Goal: Find specific page/section: Find specific page/section

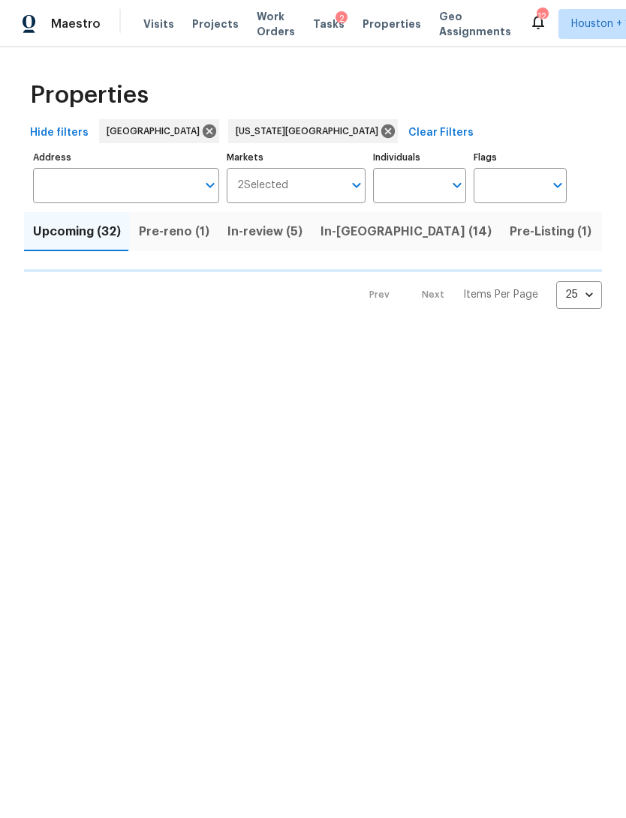
click at [166, 195] on input "Address" at bounding box center [115, 185] width 164 height 35
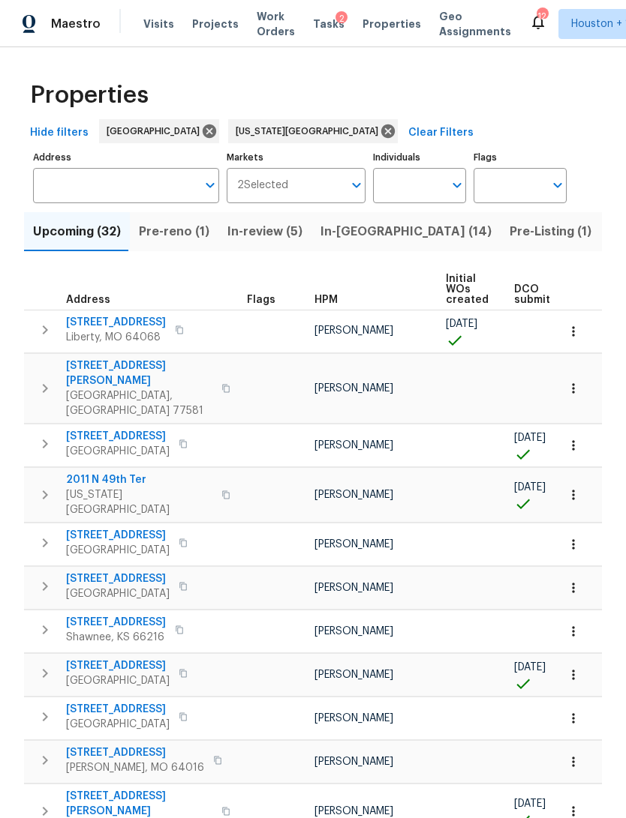
click at [56, 189] on input "Address" at bounding box center [115, 185] width 164 height 35
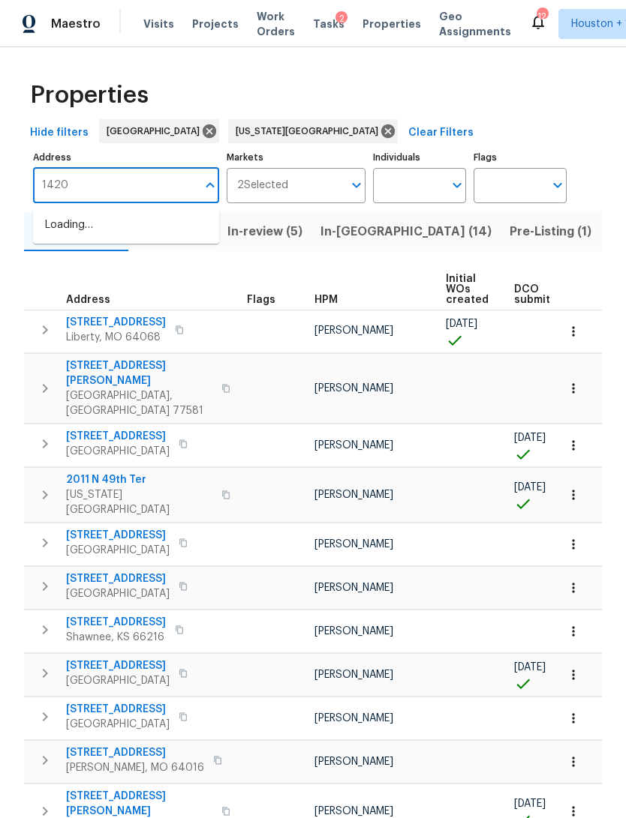
type input "14204"
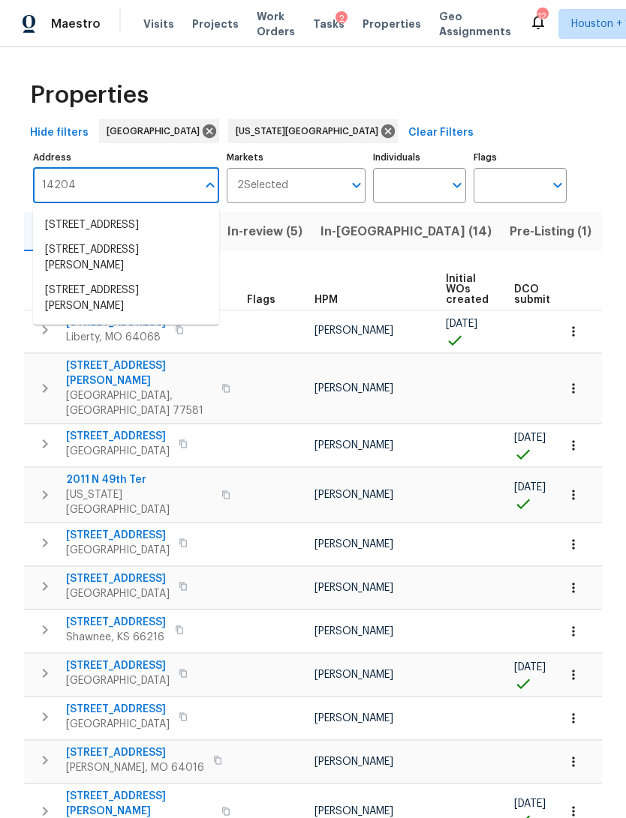
click at [75, 231] on li "14204 Carlisle Hollow Ln Trl Pearland TX 77584" at bounding box center [126, 225] width 186 height 25
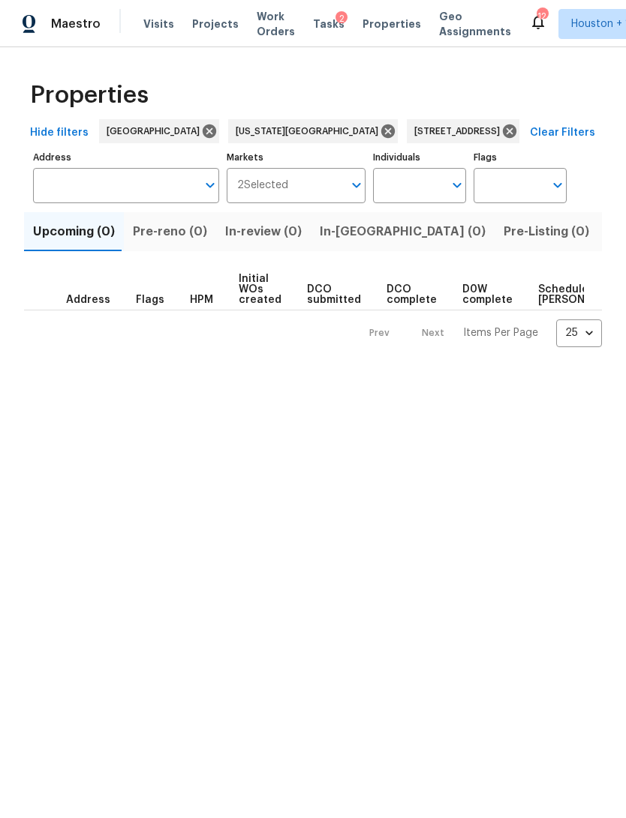
type input "14204 Carlisle Hollow Ln Trl Pearland TX 77584"
click at [607, 236] on span "Listed (1)" at bounding box center [634, 231] width 54 height 21
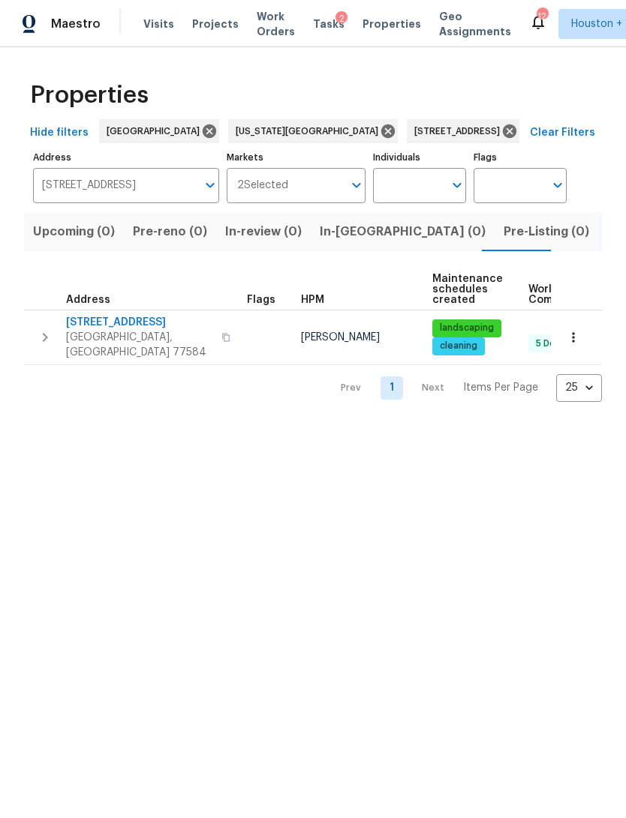
click at [116, 334] on span "Pearland, TX 77584" at bounding box center [139, 345] width 146 height 30
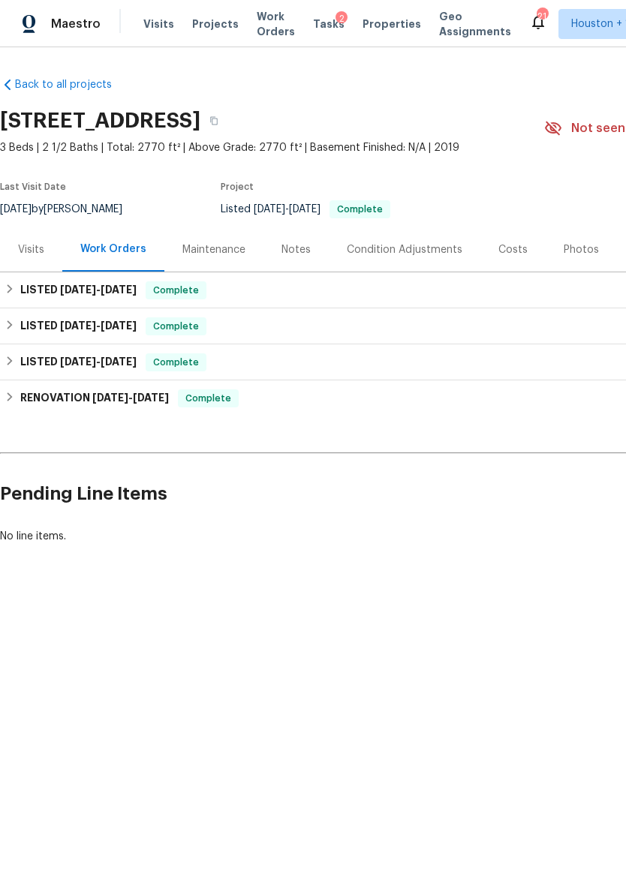
click at [503, 251] on div "Costs" at bounding box center [512, 249] width 29 height 15
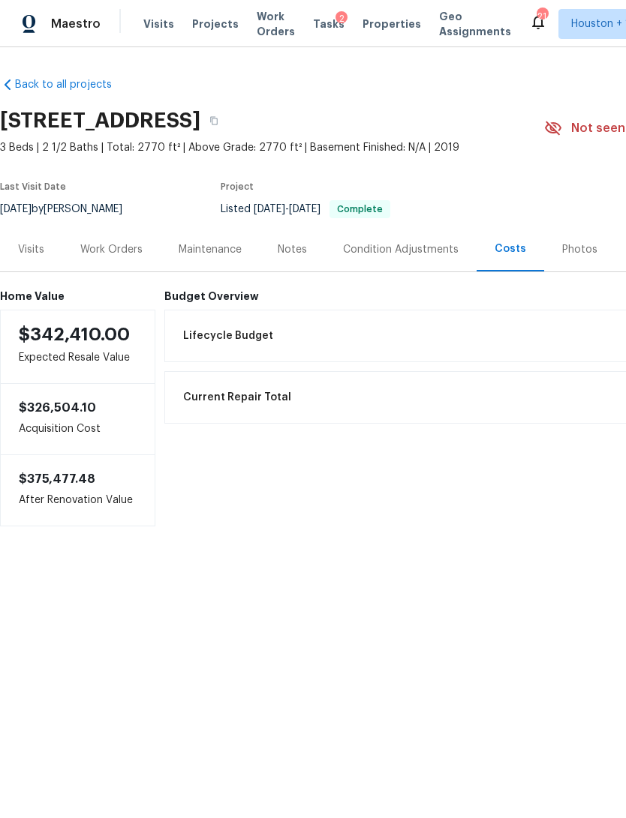
click at [144, 23] on span "Visits" at bounding box center [158, 24] width 31 height 15
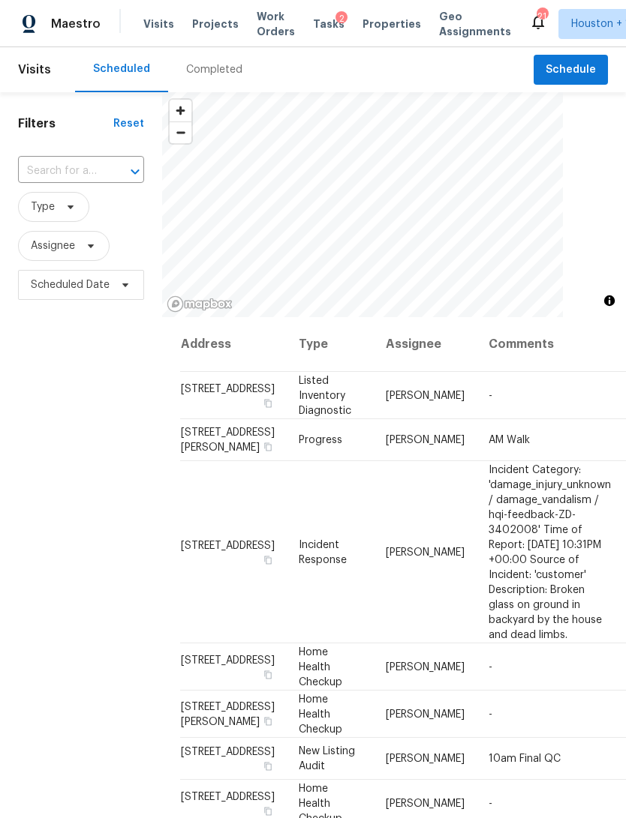
click at [218, 72] on div "Completed" at bounding box center [214, 69] width 56 height 15
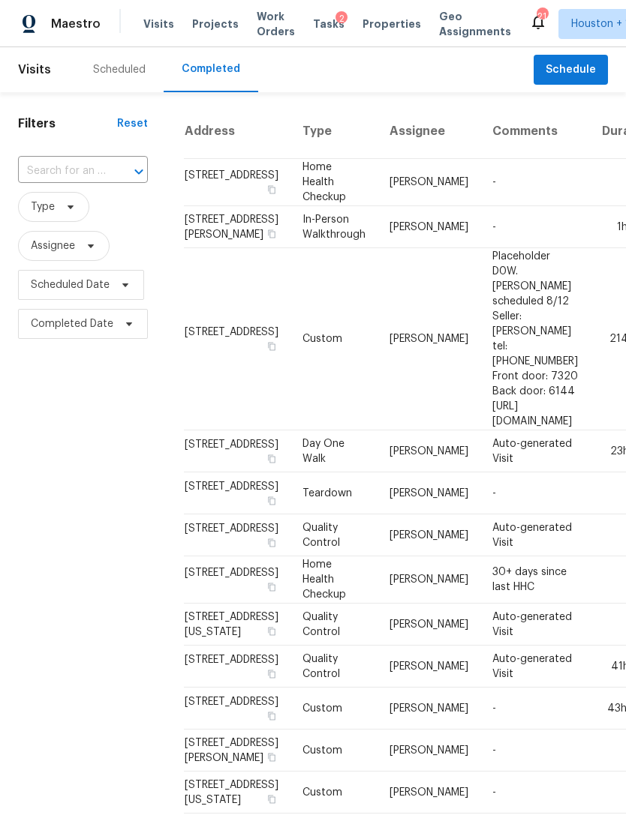
click at [64, 170] on input "text" at bounding box center [62, 171] width 88 height 23
type input "25643"
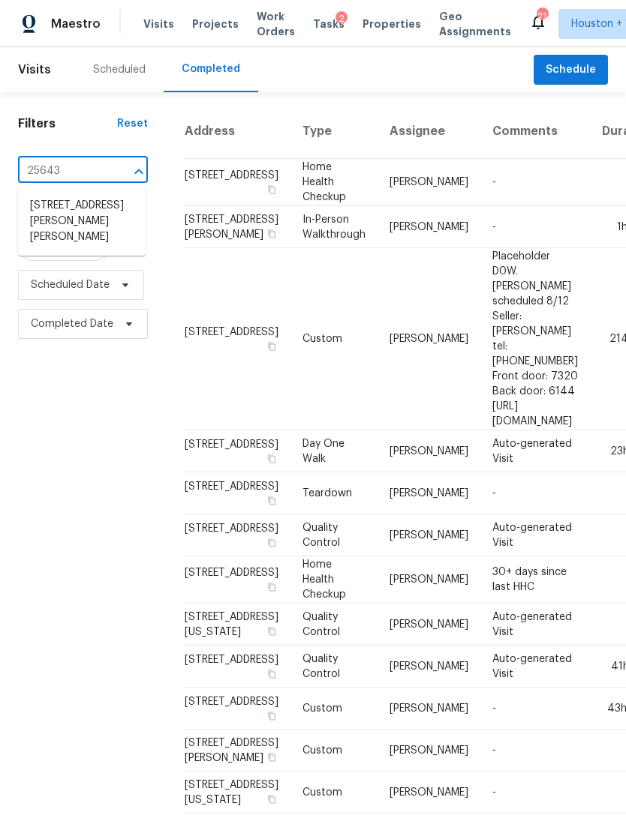
click at [54, 215] on li "25643 Cathy Dr, Hockley, TX 77447" at bounding box center [82, 222] width 128 height 56
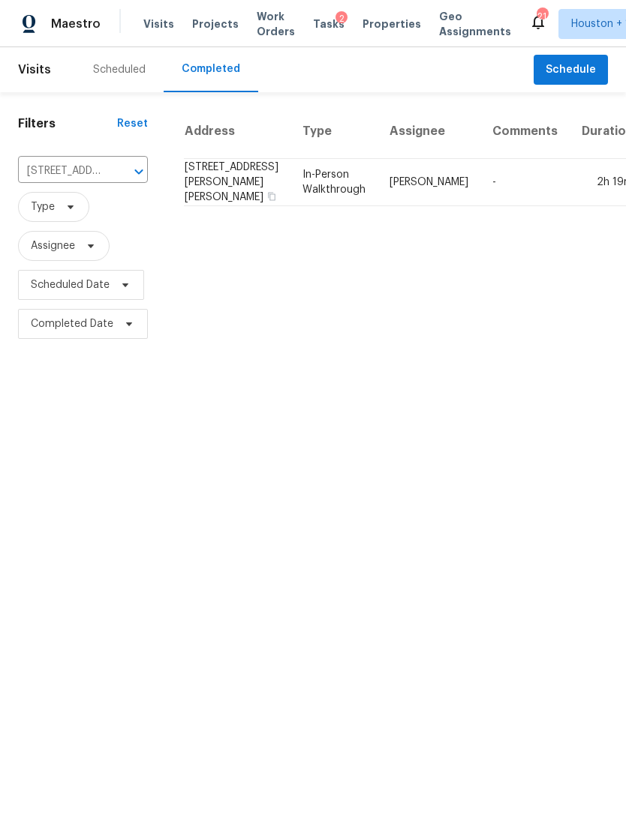
click at [209, 192] on td "25643 Cathy Dr, Hockley, TX 77447" at bounding box center [237, 182] width 107 height 47
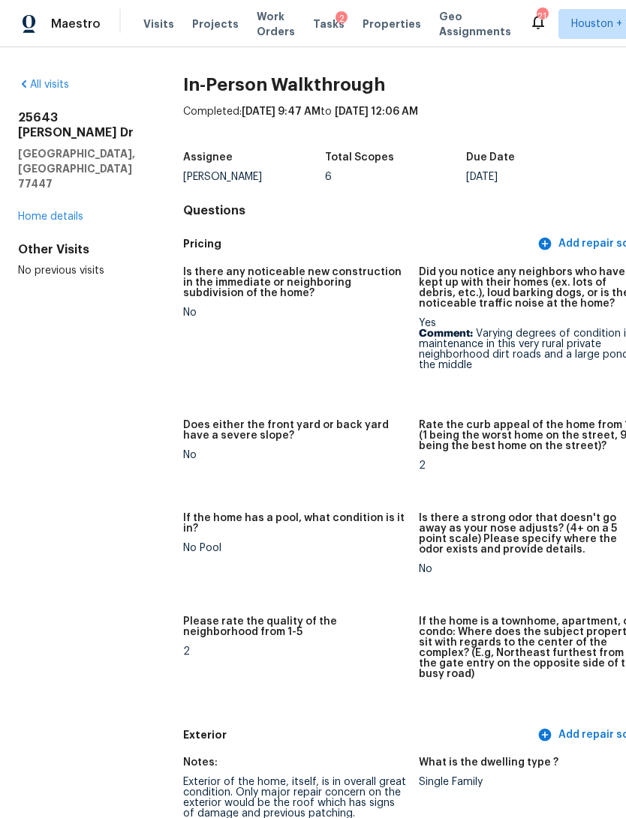
click at [29, 212] on link "Home details" at bounding box center [50, 217] width 65 height 11
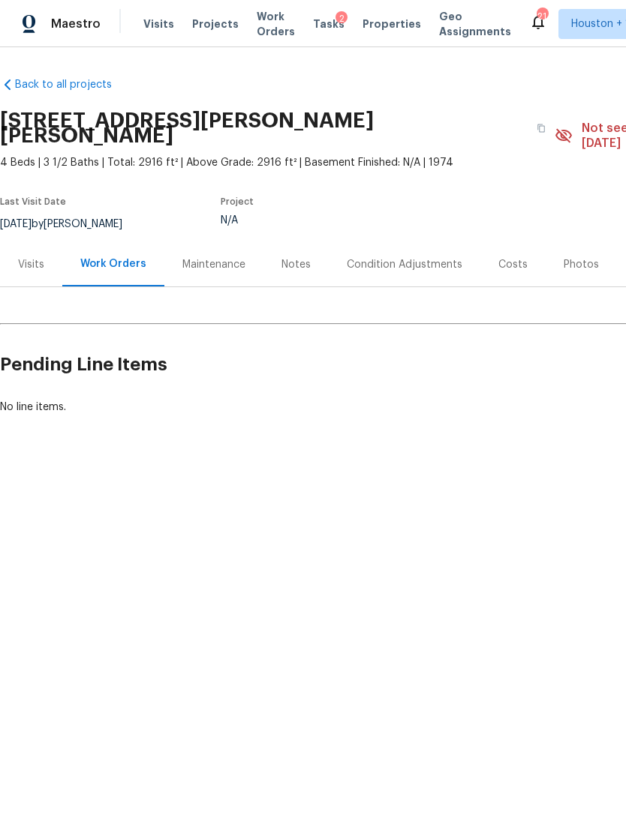
click at [26, 242] on div "Visits" at bounding box center [31, 264] width 62 height 44
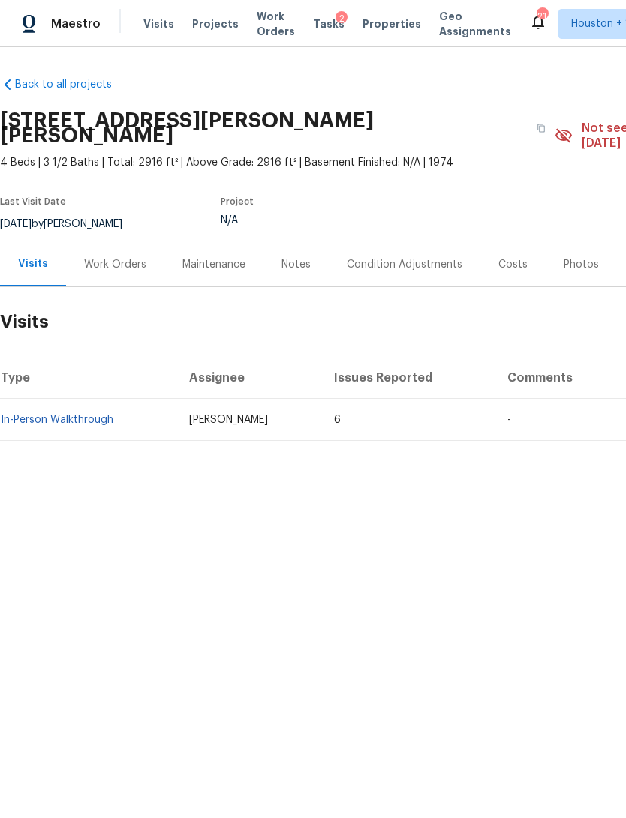
click at [45, 415] on link "In-Person Walkthrough" at bounding box center [57, 420] width 113 height 11
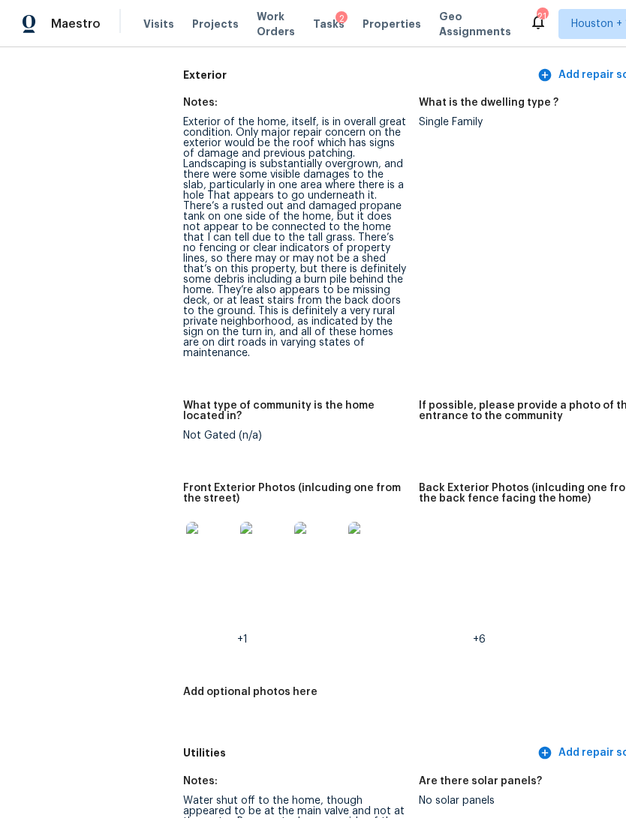
scroll to position [677, 0]
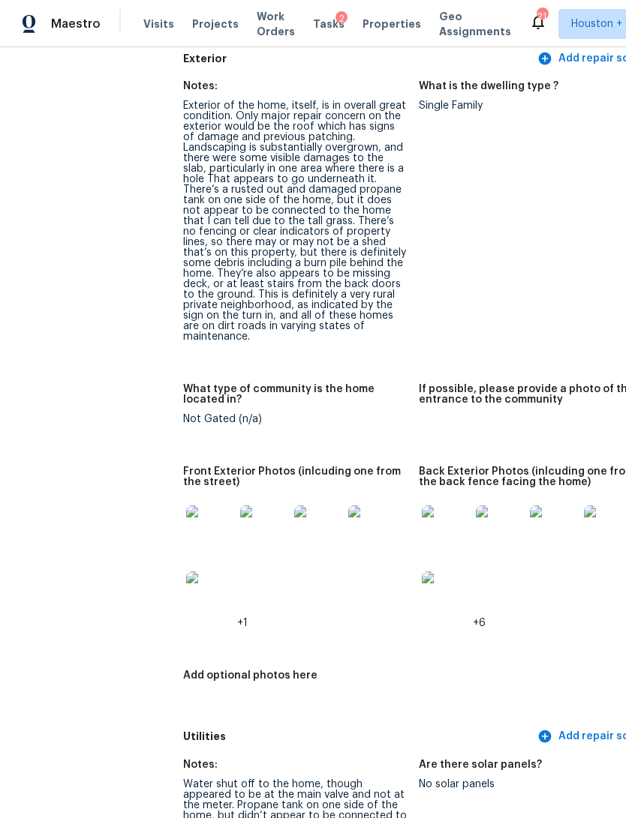
click at [186, 515] on img at bounding box center [210, 530] width 48 height 48
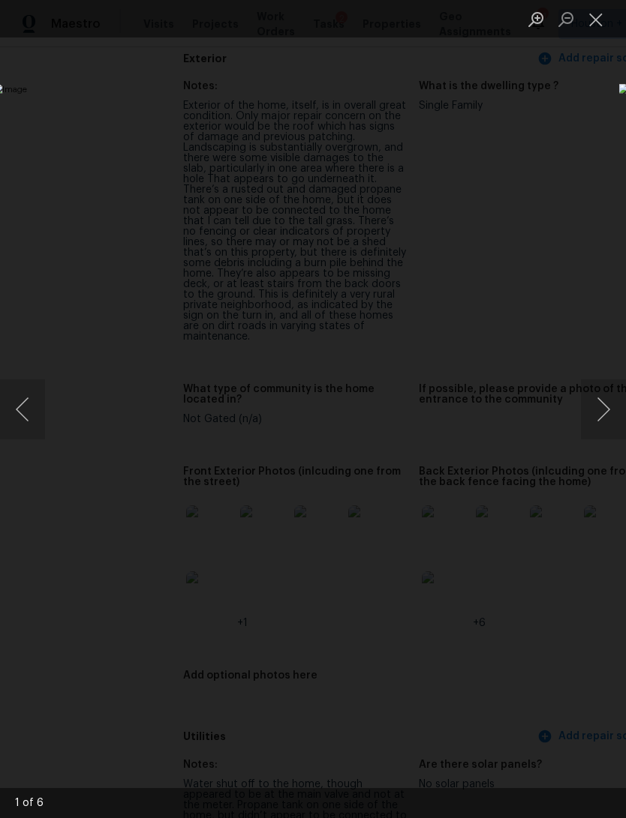
click at [587, 416] on button "Next image" at bounding box center [603, 410] width 45 height 60
click at [596, 419] on button "Next image" at bounding box center [603, 410] width 45 height 60
click at [601, 412] on button "Next image" at bounding box center [603, 410] width 45 height 60
click at [599, 415] on button "Next image" at bounding box center [603, 410] width 45 height 60
click at [605, 419] on button "Next image" at bounding box center [603, 410] width 45 height 60
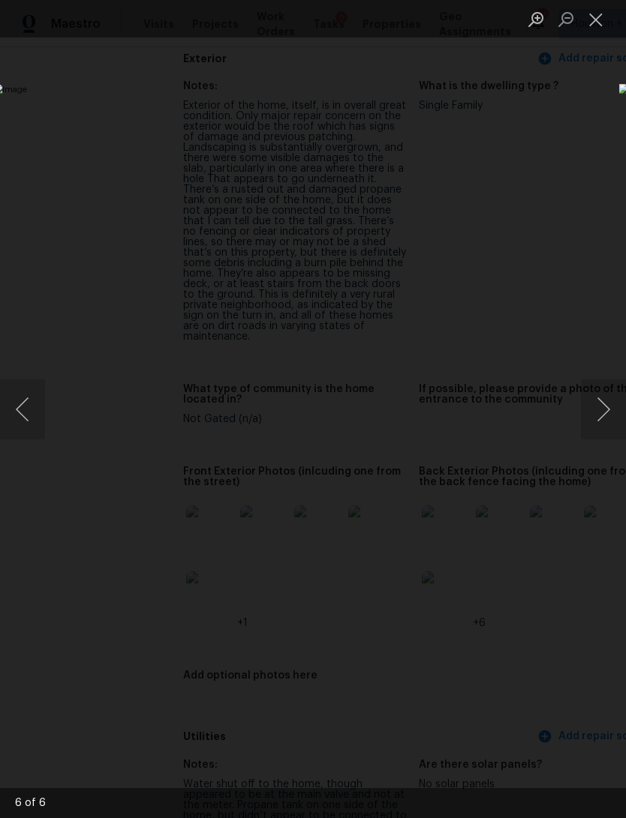
click at [593, 419] on button "Next image" at bounding box center [603, 410] width 45 height 60
click at [593, 418] on button "Next image" at bounding box center [603, 410] width 45 height 60
click at [582, 426] on button "Next image" at bounding box center [603, 410] width 45 height 60
click at [584, 425] on button "Next image" at bounding box center [603, 410] width 45 height 60
click at [589, 422] on button "Next image" at bounding box center [603, 410] width 45 height 60
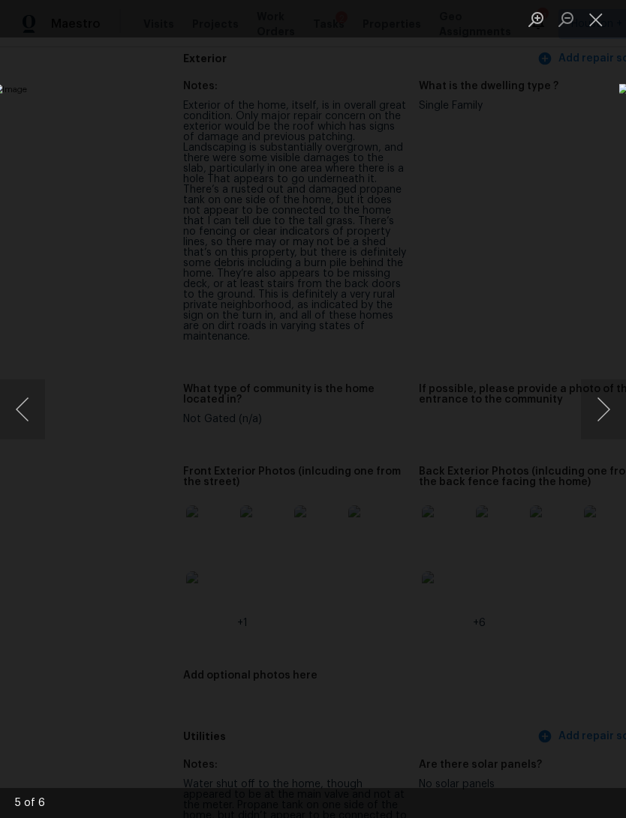
click at [592, 17] on button "Close lightbox" at bounding box center [596, 19] width 30 height 26
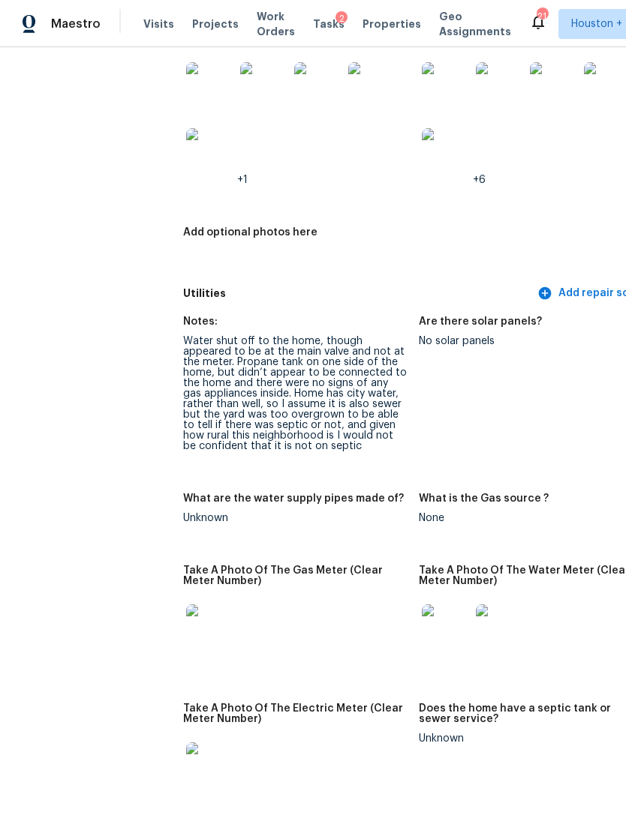
scroll to position [1136, 0]
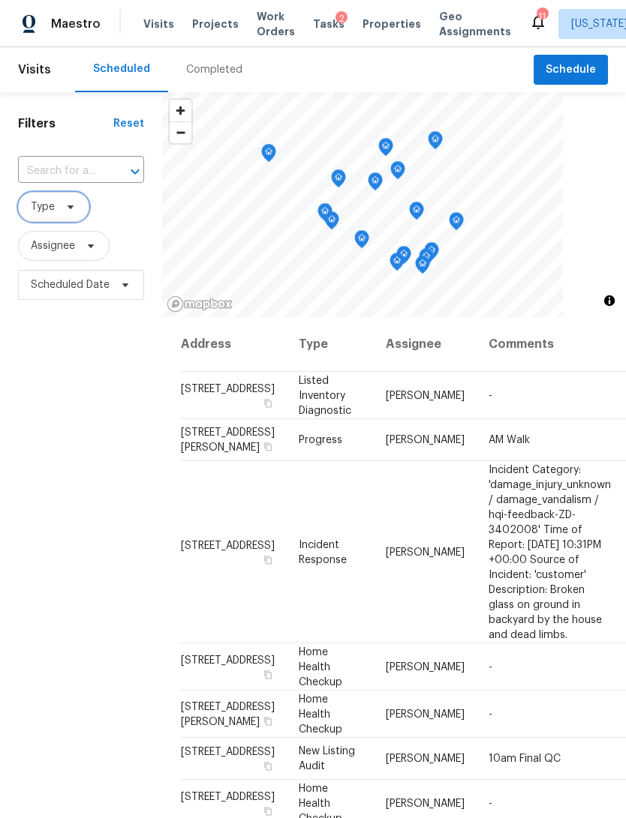
click at [60, 203] on span at bounding box center [68, 207] width 17 height 12
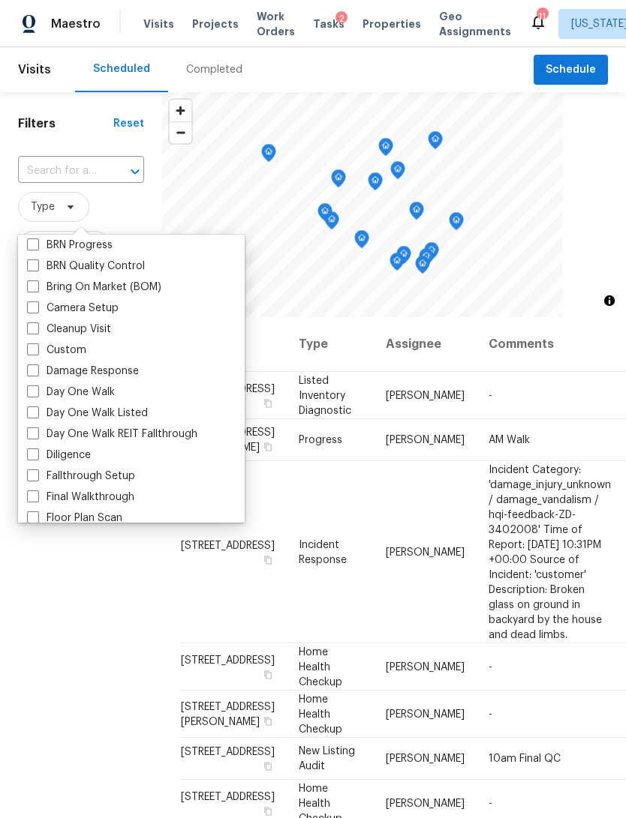
scroll to position [133, 0]
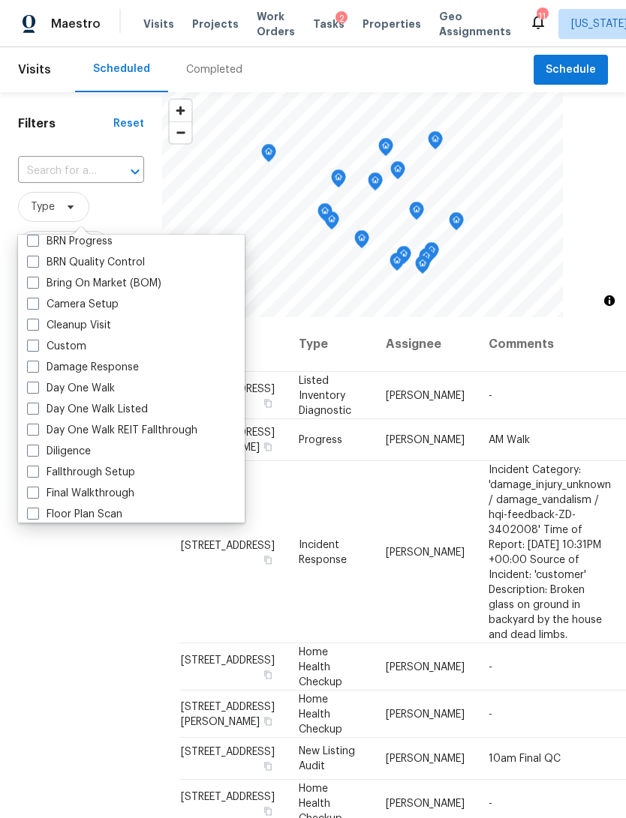
click at [46, 451] on label "Diligence" at bounding box center [59, 451] width 64 height 15
click at [37, 451] on input "Diligence" at bounding box center [32, 449] width 10 height 10
checkbox input "true"
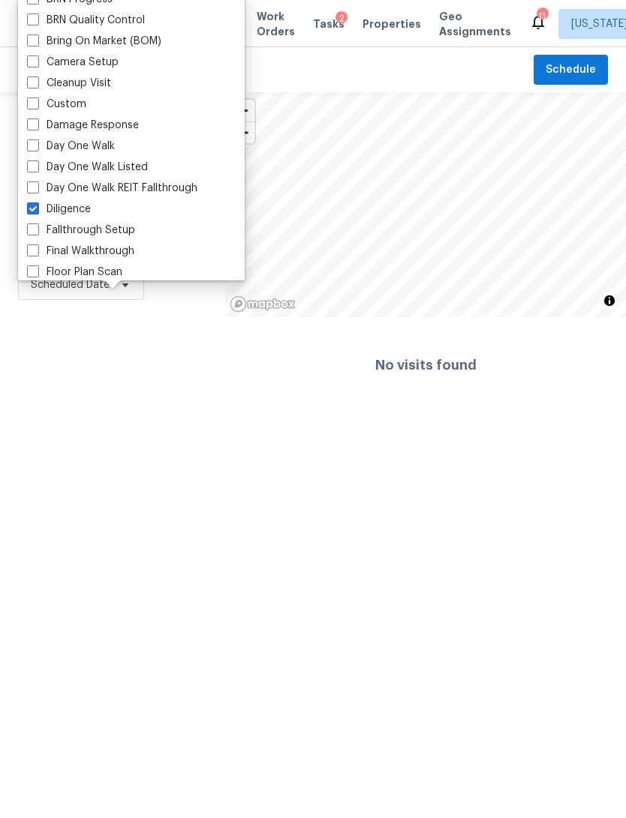
click at [26, 413] on html "Maestro Visits Projects Work Orders Tasks 2 Properties Geo Assignments 11 Kansa…" at bounding box center [313, 206] width 626 height 413
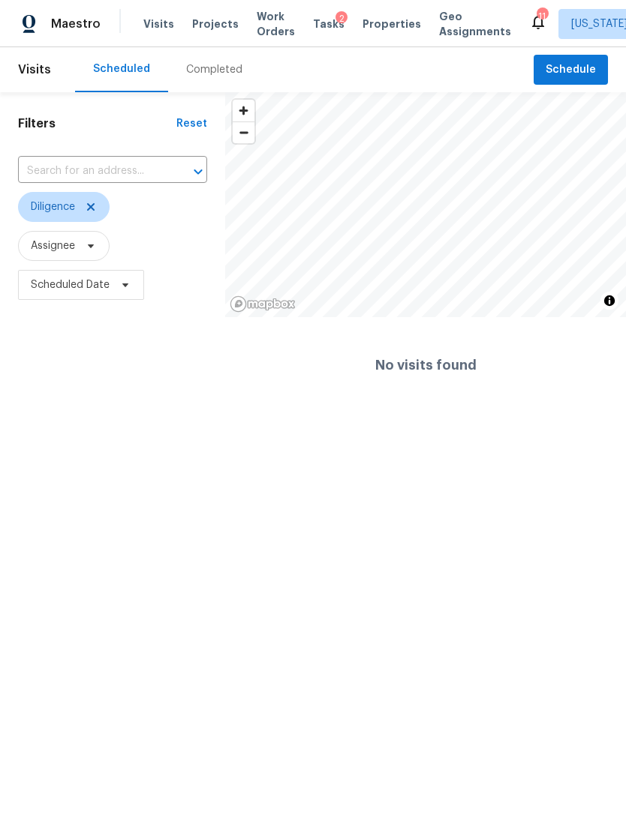
click at [380, 21] on span "Properties" at bounding box center [391, 24] width 59 height 15
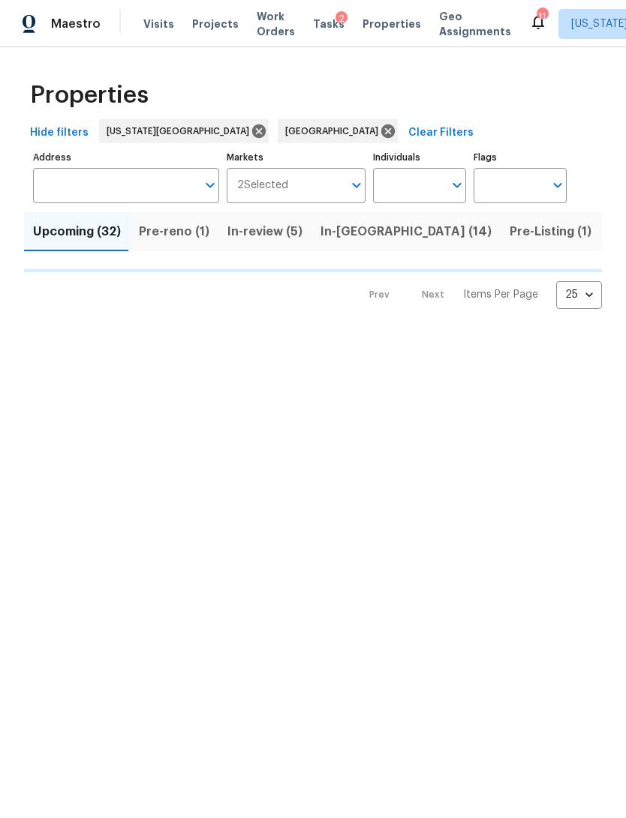
click at [71, 171] on input "Address" at bounding box center [115, 185] width 164 height 35
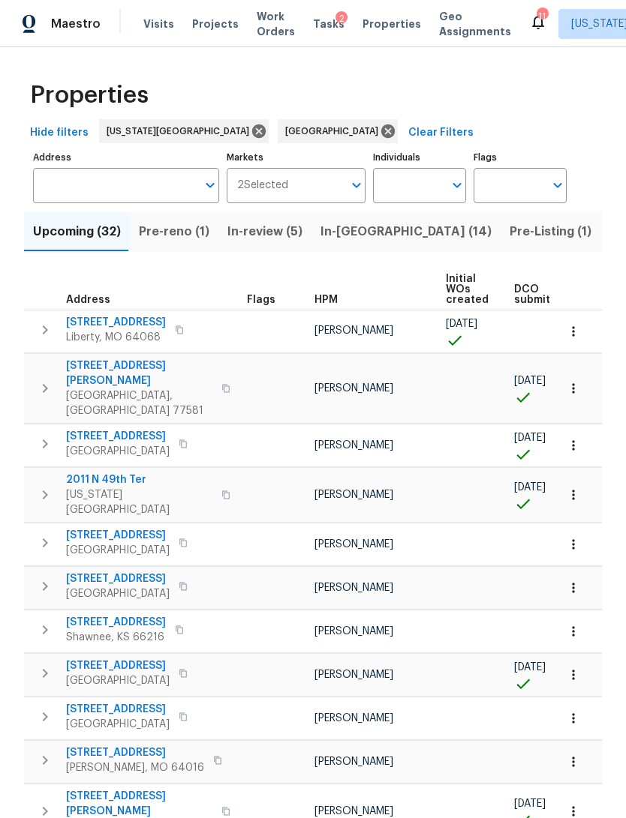
scroll to position [9, 0]
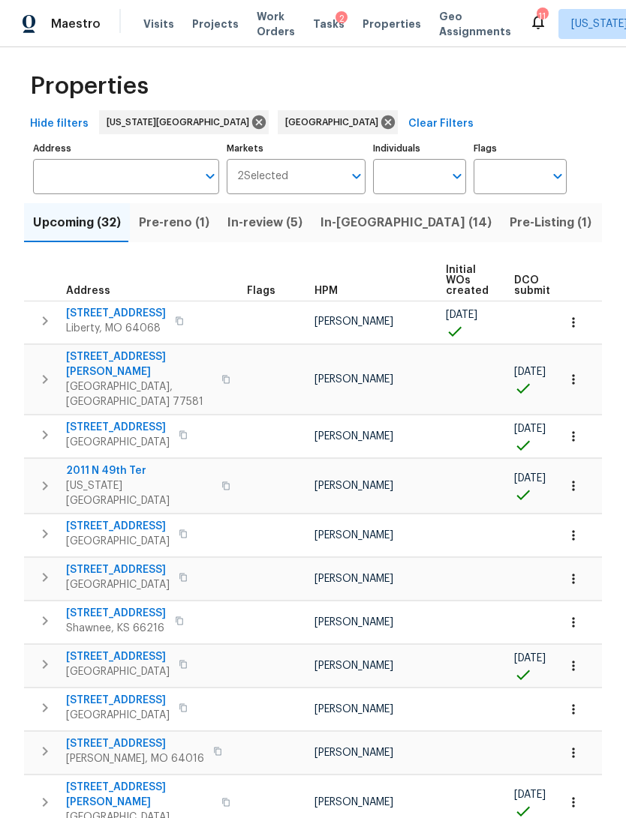
click at [57, 188] on input "Address" at bounding box center [115, 176] width 164 height 35
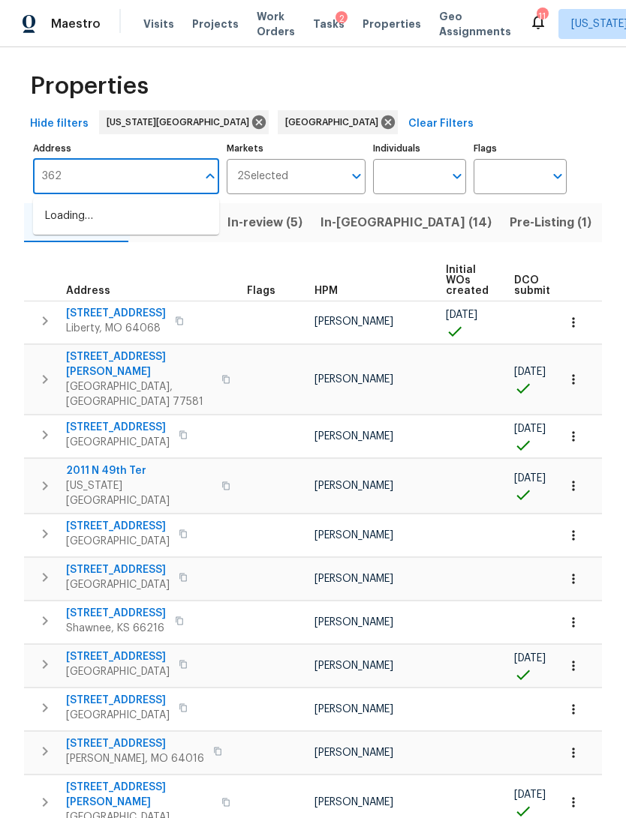
type input "3627"
click at [86, 268] on li "[STREET_ADDRESS][PERSON_NAME]" at bounding box center [126, 249] width 186 height 41
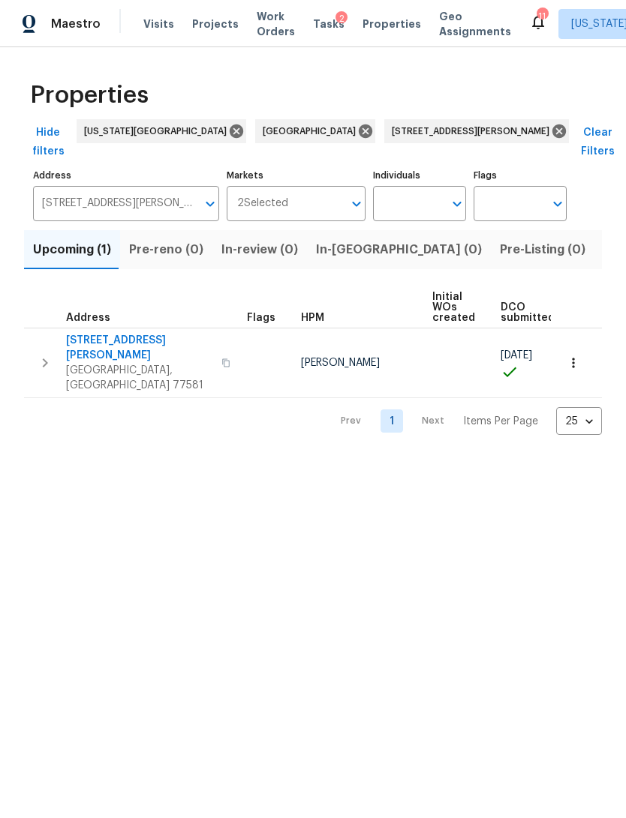
click at [572, 358] on icon "button" at bounding box center [573, 363] width 2 height 10
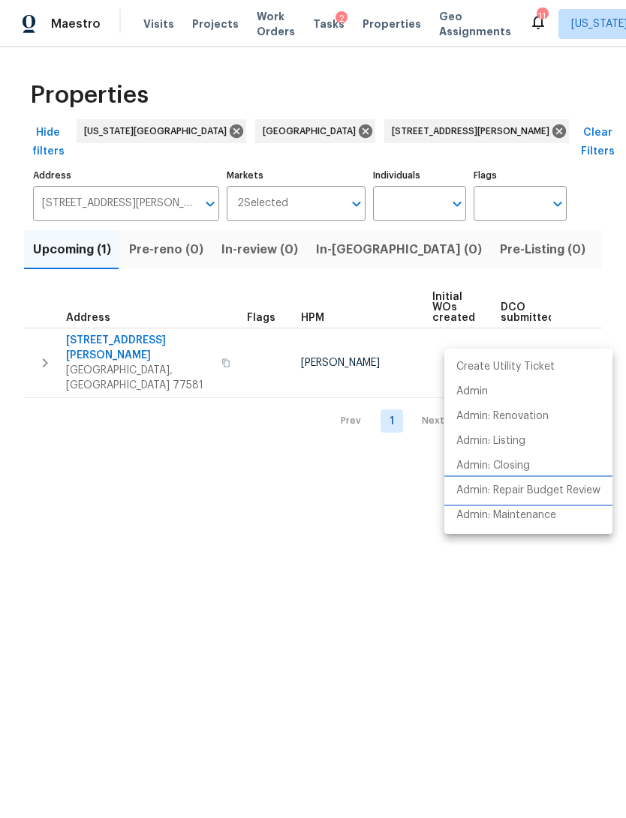
click at [577, 482] on li "Admin: Repair Budget Review" at bounding box center [528, 491] width 168 height 25
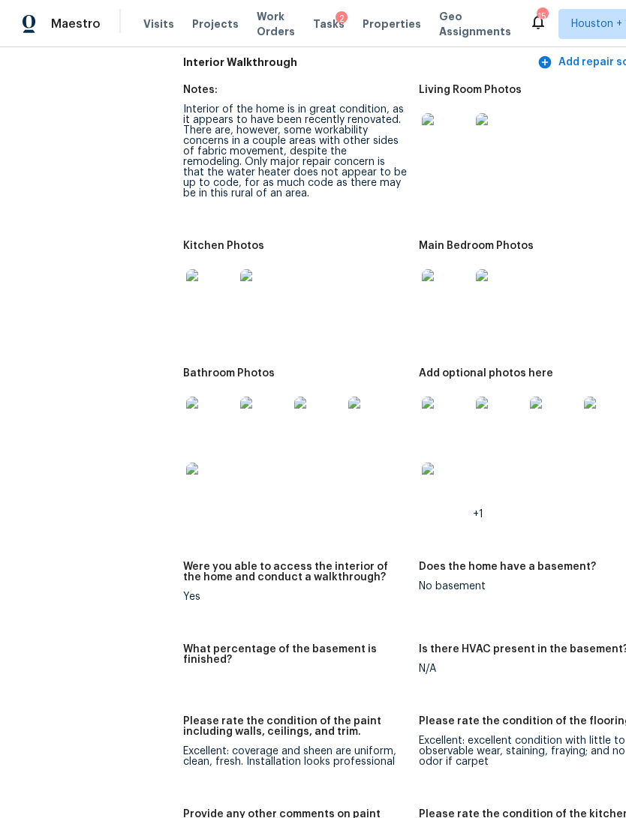
scroll to position [2387, 0]
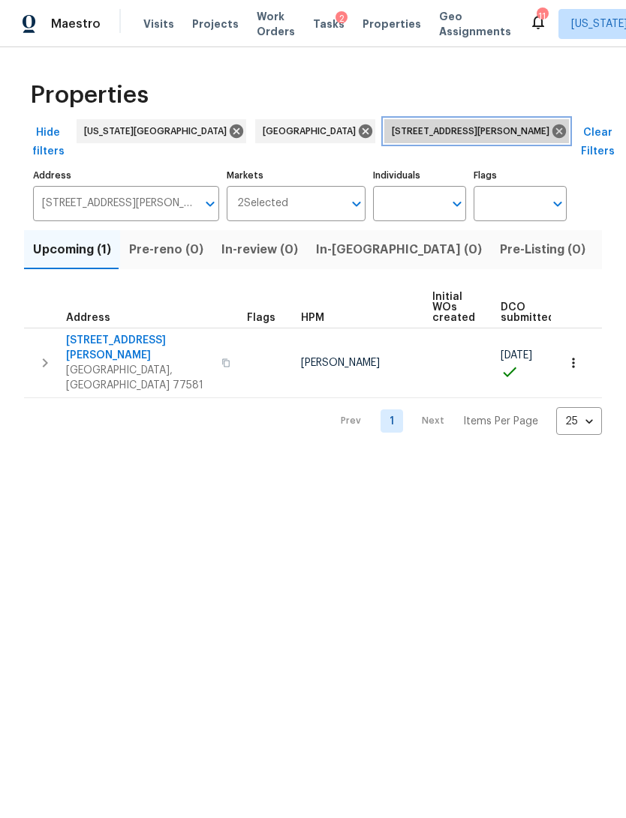
click at [552, 131] on icon at bounding box center [559, 132] width 14 height 14
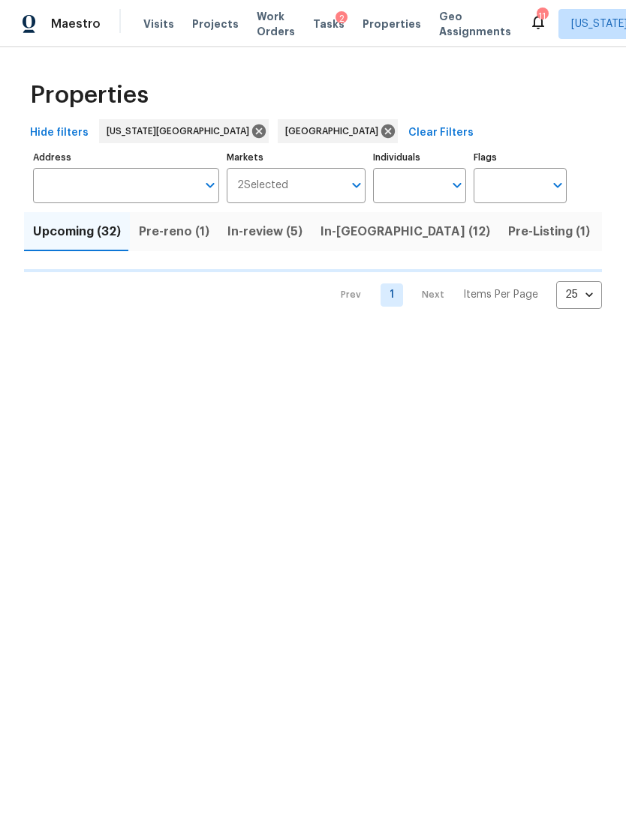
click at [83, 185] on input "Address" at bounding box center [115, 185] width 164 height 35
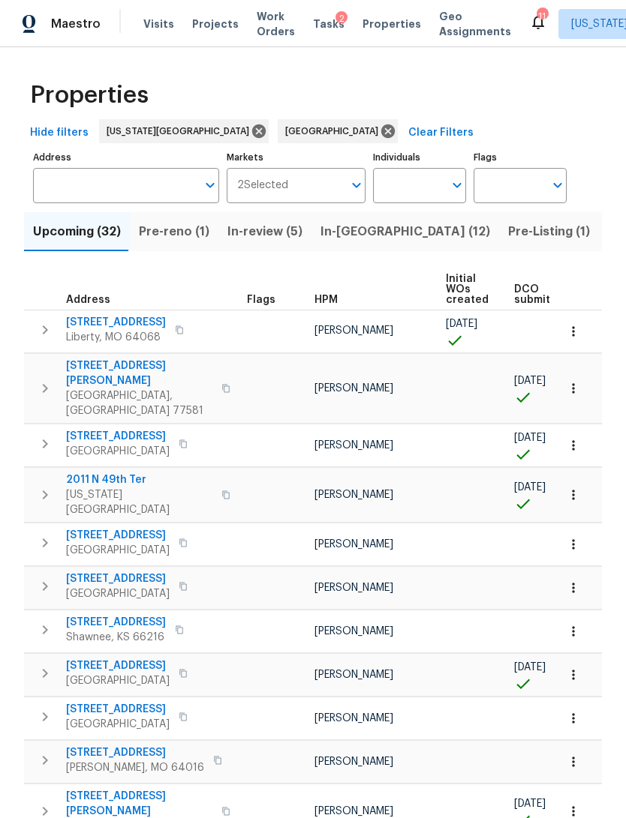
click at [53, 191] on input "Address" at bounding box center [115, 185] width 164 height 35
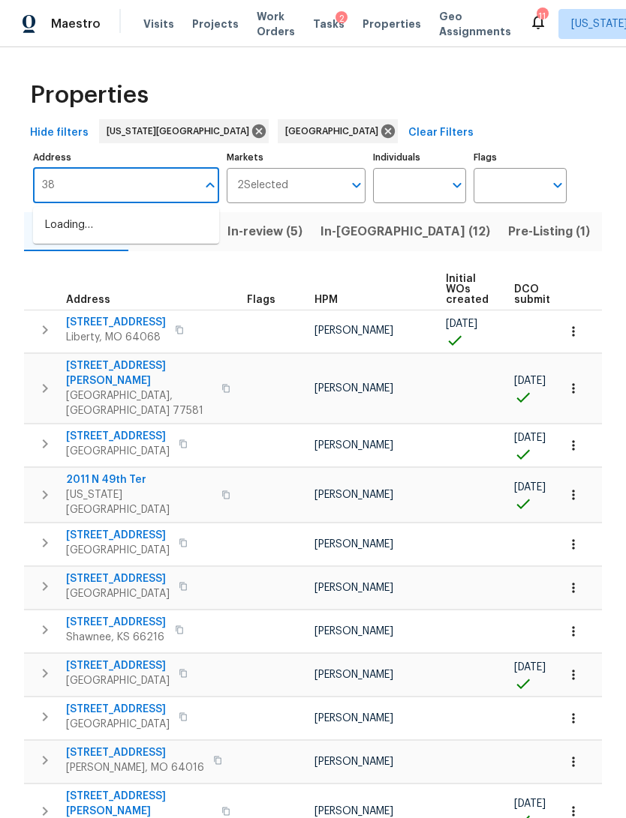
type input "3"
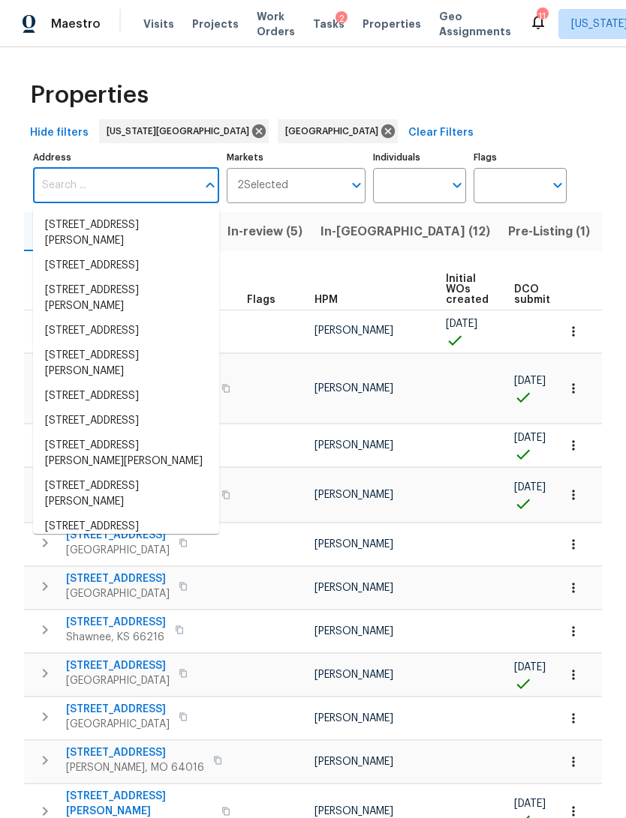
click at [55, 191] on input "Address" at bounding box center [115, 185] width 164 height 35
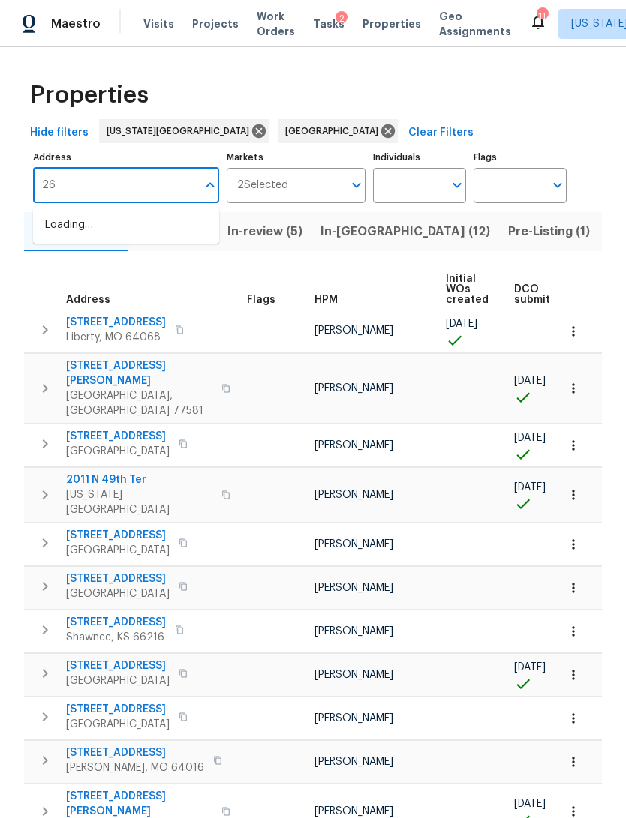
type input "2"
type input "3608"
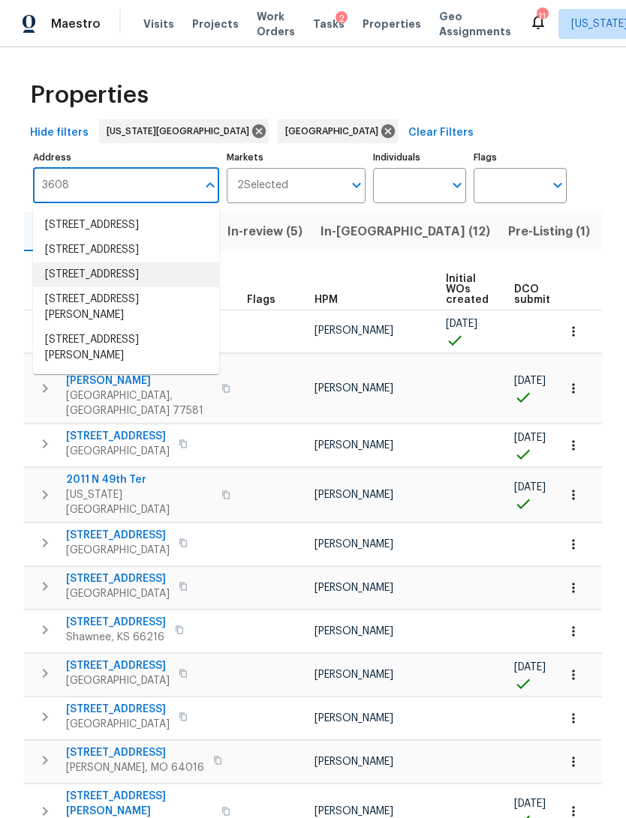
click at [59, 287] on li "3608 Mahogany Trl Pearland TX 77584" at bounding box center [126, 275] width 186 height 25
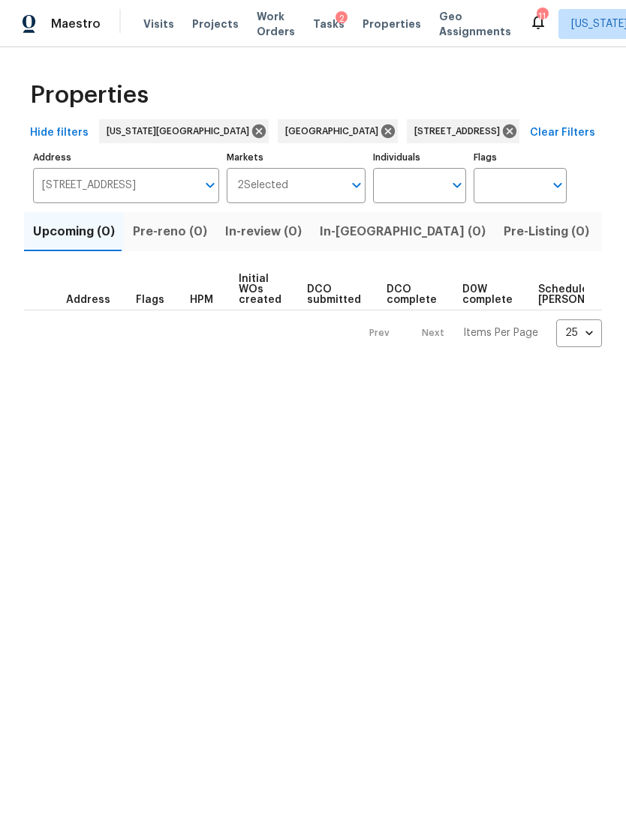
click at [607, 242] on span "Listed (1)" at bounding box center [634, 231] width 54 height 21
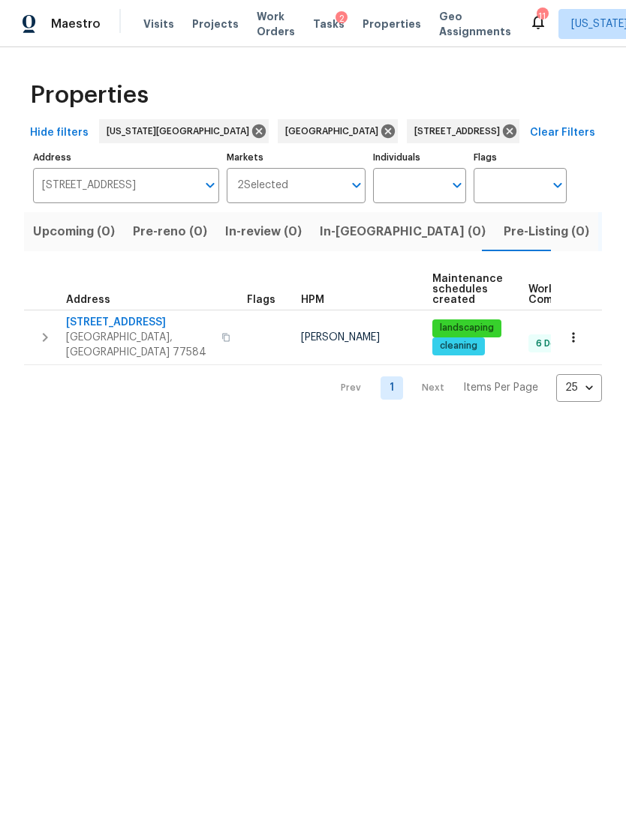
click at [565, 337] on button "button" at bounding box center [573, 337] width 33 height 33
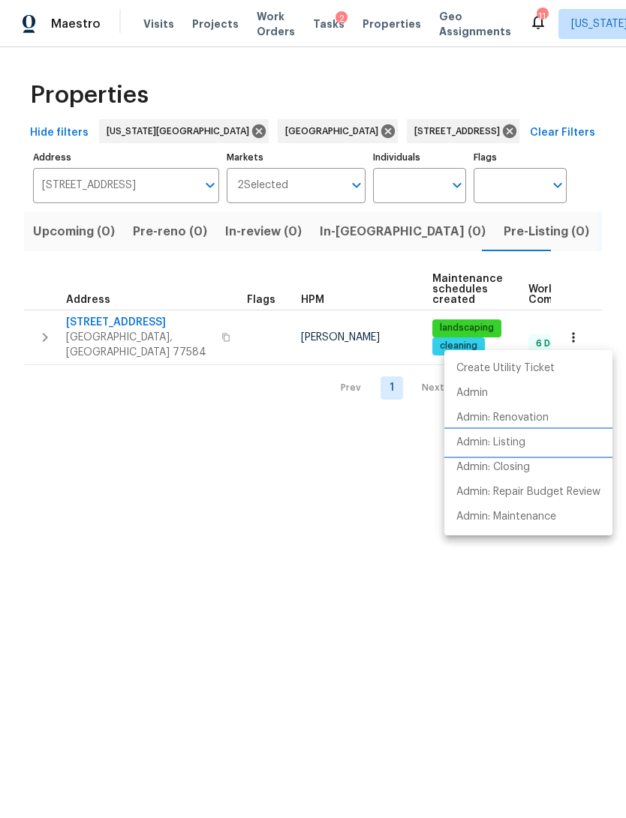
click at [545, 446] on li "Admin: Listing" at bounding box center [528, 443] width 168 height 25
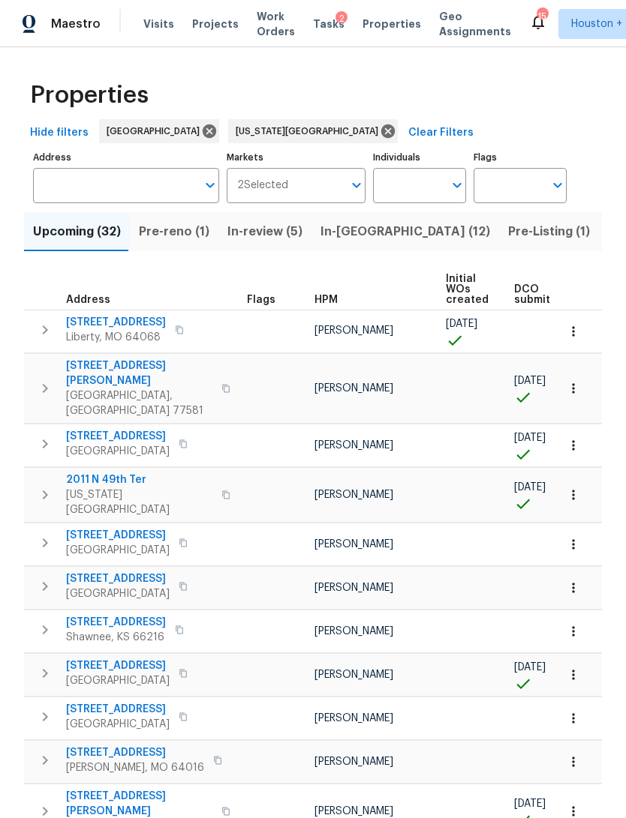
click at [65, 181] on input "Address" at bounding box center [115, 185] width 164 height 35
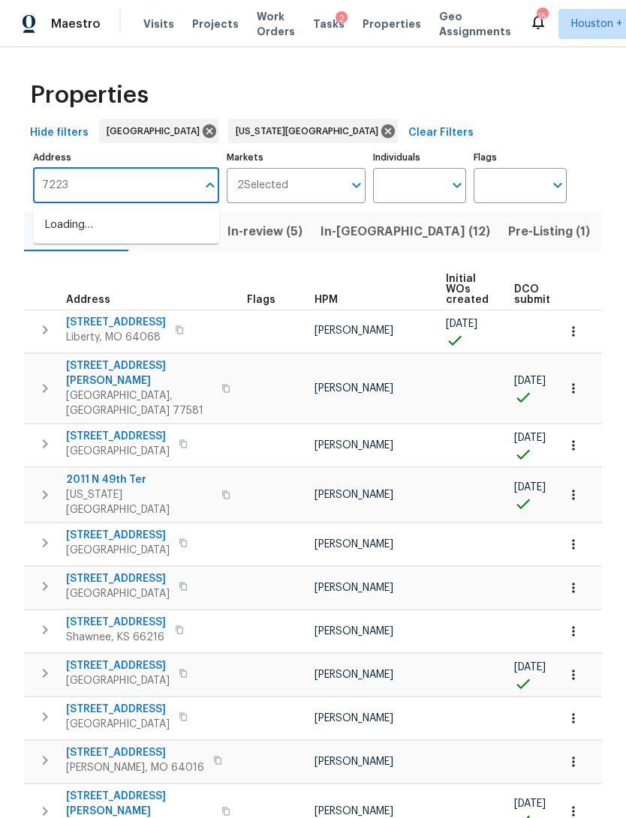
type input "7223"
click at [76, 263] on li "[STREET_ADDRESS]" at bounding box center [126, 250] width 186 height 25
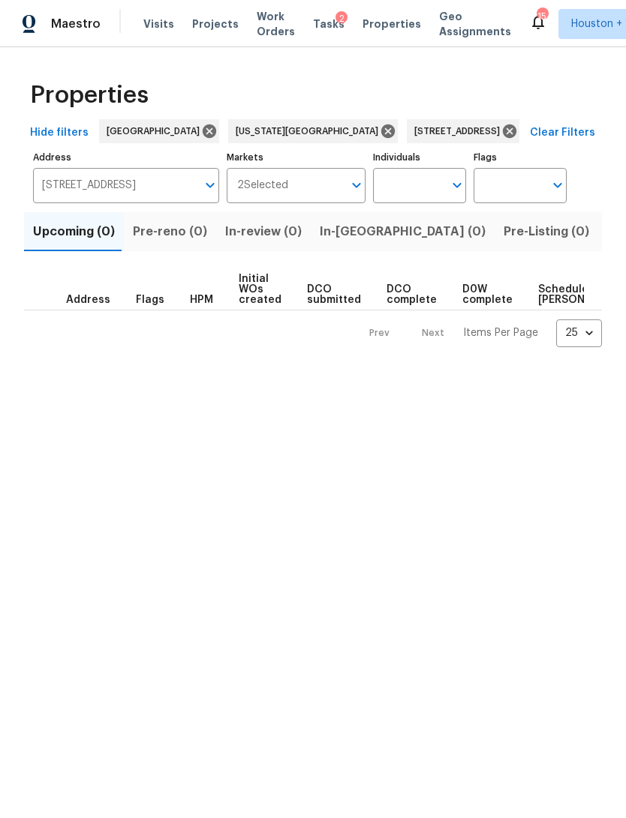
click at [598, 243] on button "Listed (1)" at bounding box center [634, 231] width 72 height 39
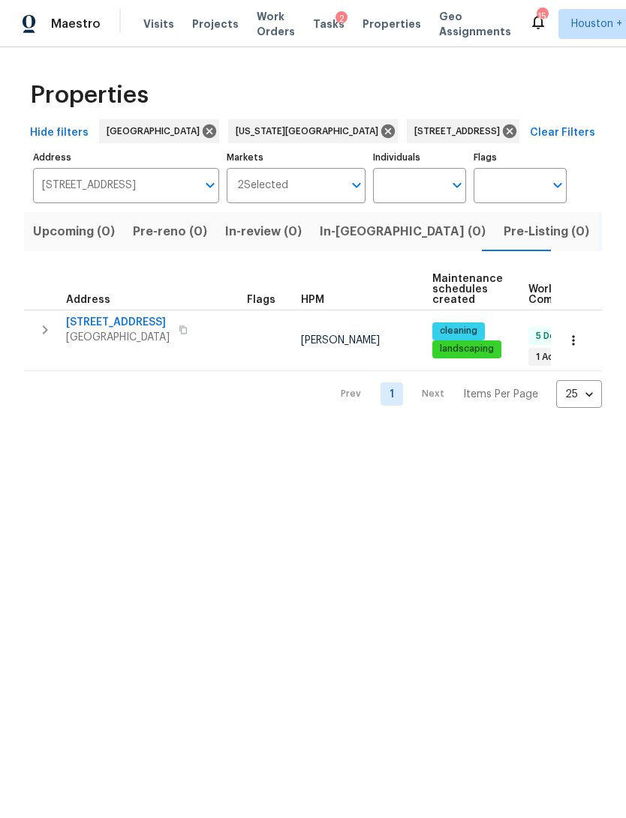
click at [575, 338] on icon "button" at bounding box center [573, 340] width 15 height 15
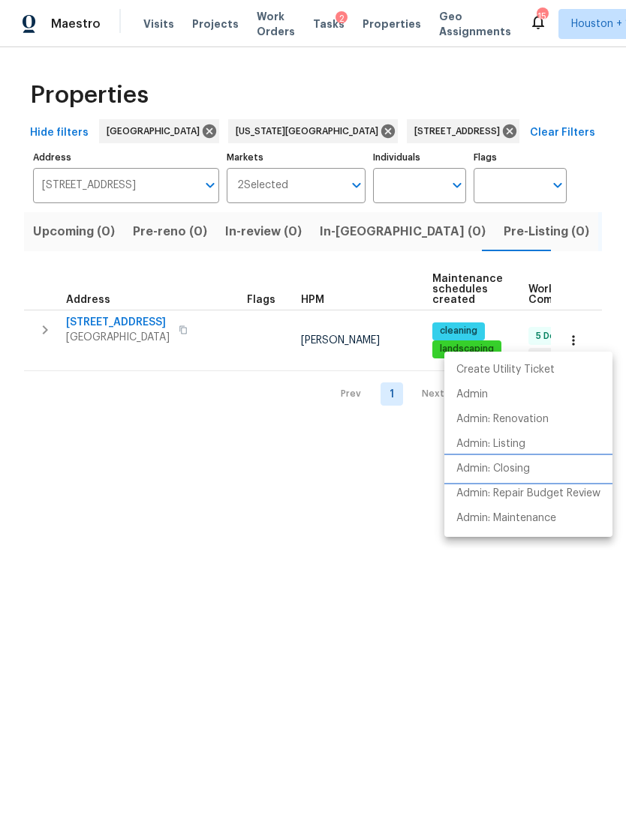
click at [549, 469] on li "Admin: Closing" at bounding box center [528, 469] width 168 height 25
